Goal: Check status

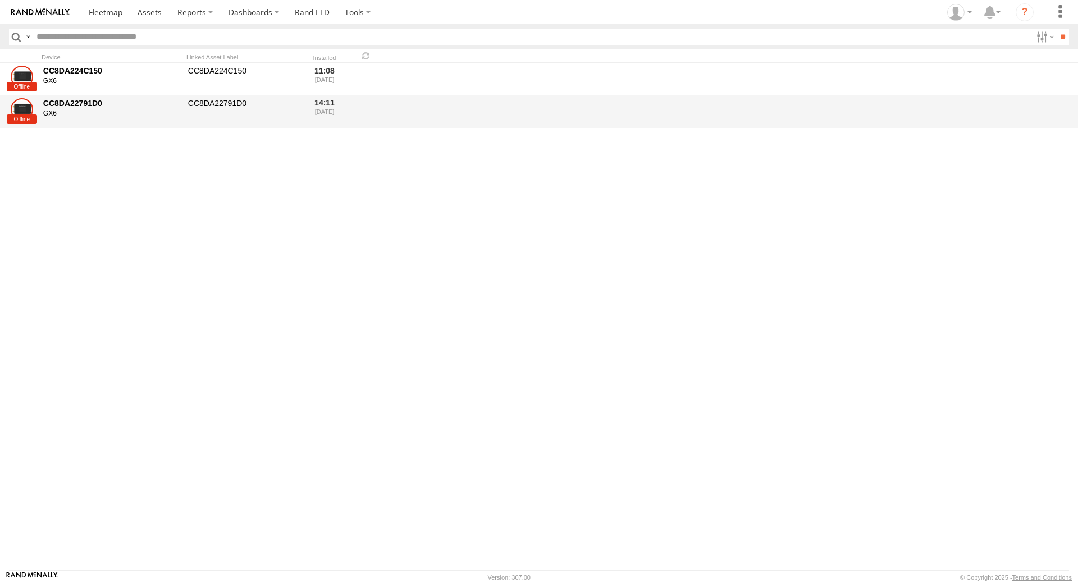
click at [54, 107] on div "CC8DA22791D0" at bounding box center [111, 103] width 137 height 10
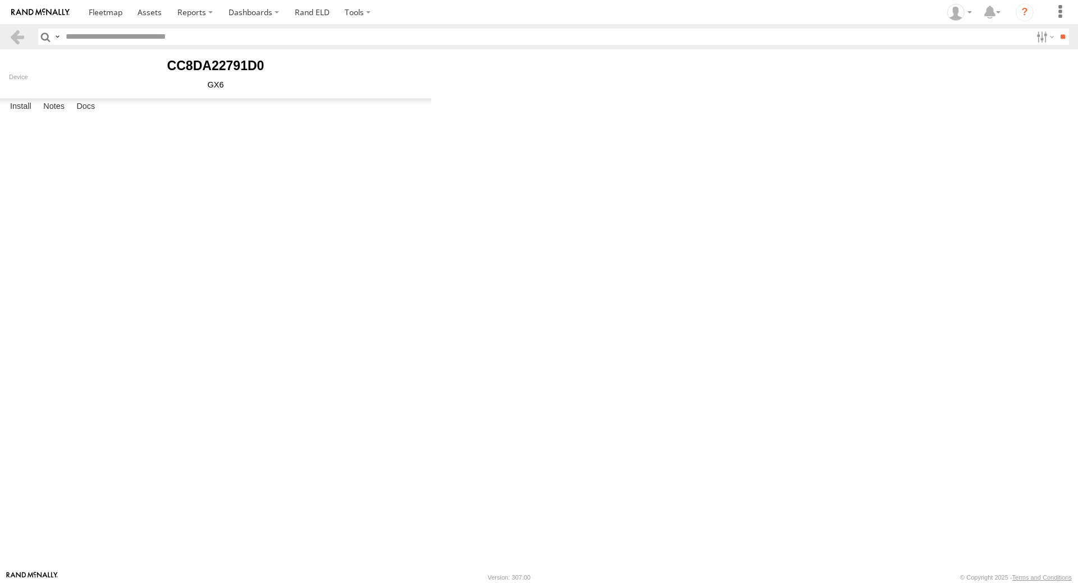
click at [624, 287] on body "?" at bounding box center [539, 291] width 1078 height 583
click at [0, 0] on span "12:06 05/16/2025" at bounding box center [0, 0] width 0 height 0
click at [12, 35] on link at bounding box center [17, 37] width 16 height 16
